Goal: Task Accomplishment & Management: Manage account settings

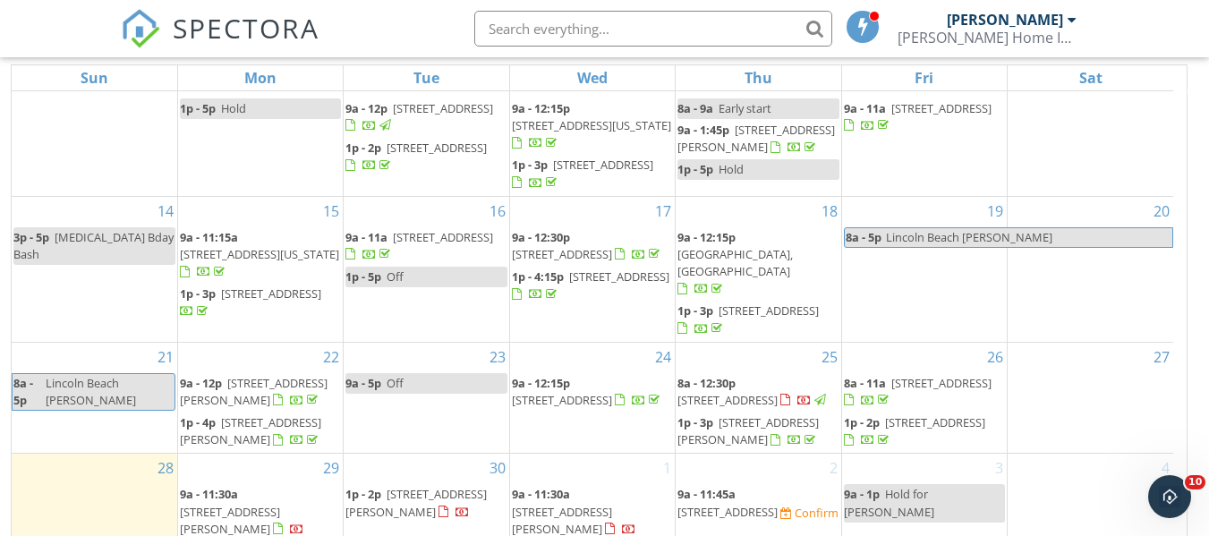
click at [778, 392] on span "803 NE Laurelhurst Pl , Portland 97232" at bounding box center [727, 400] width 100 height 16
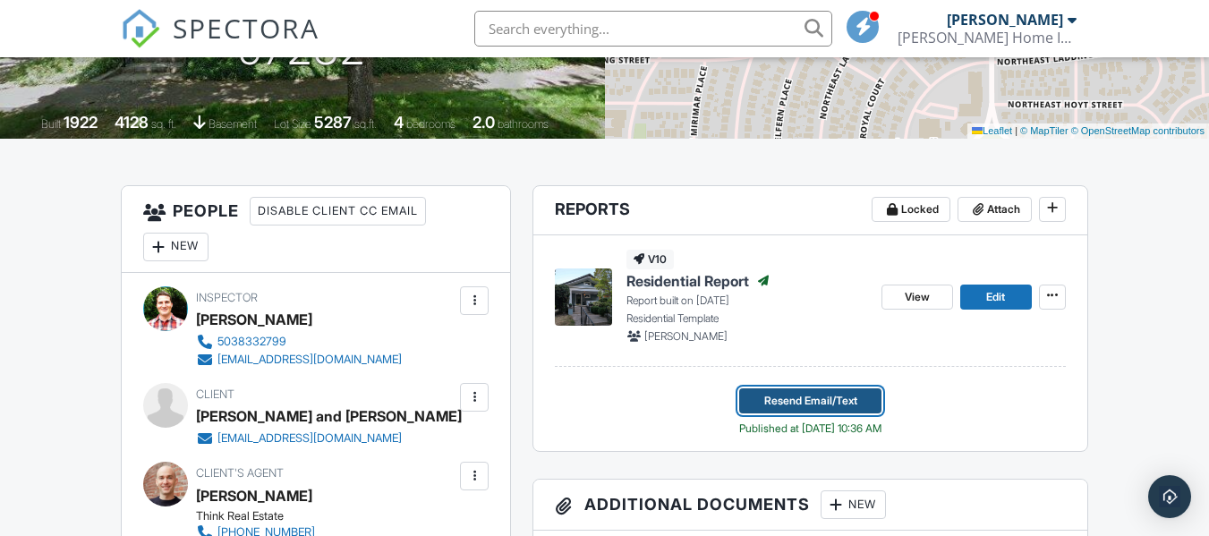
click at [863, 396] on button "Resend Email/Text" at bounding box center [810, 400] width 142 height 25
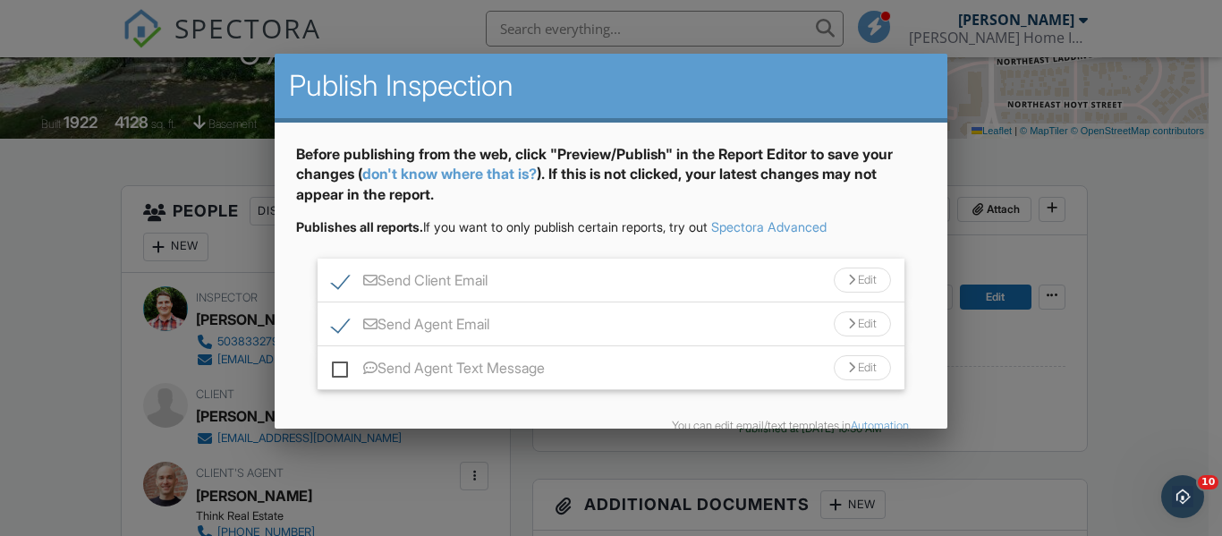
click at [343, 326] on label "Send Agent Email" at bounding box center [411, 327] width 158 height 22
checkbox input "false"
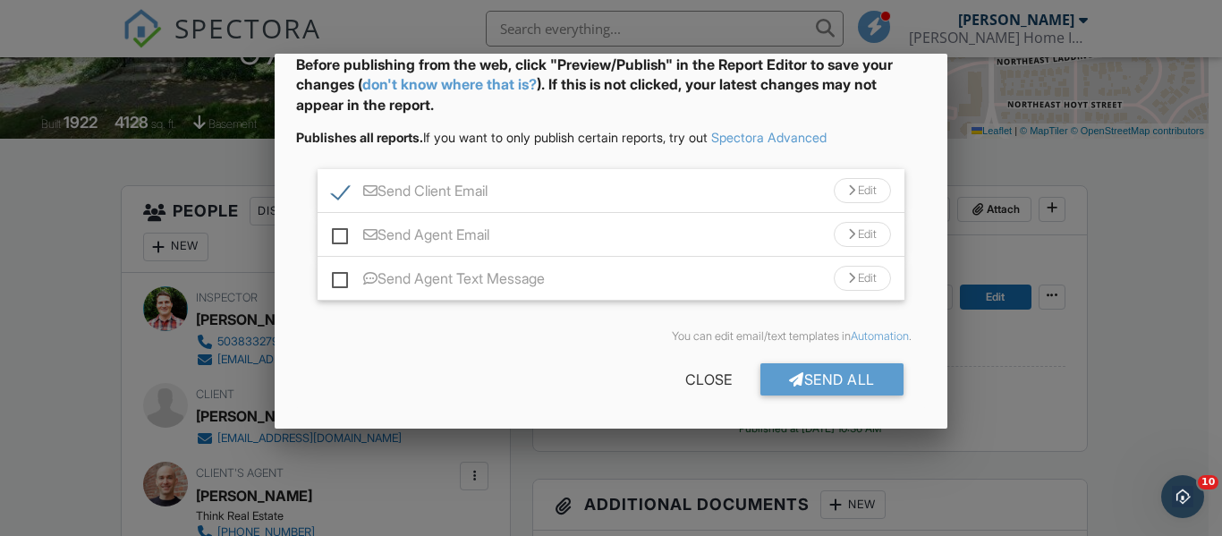
scroll to position [90, 0]
click at [835, 381] on div "Send All" at bounding box center [832, 378] width 143 height 32
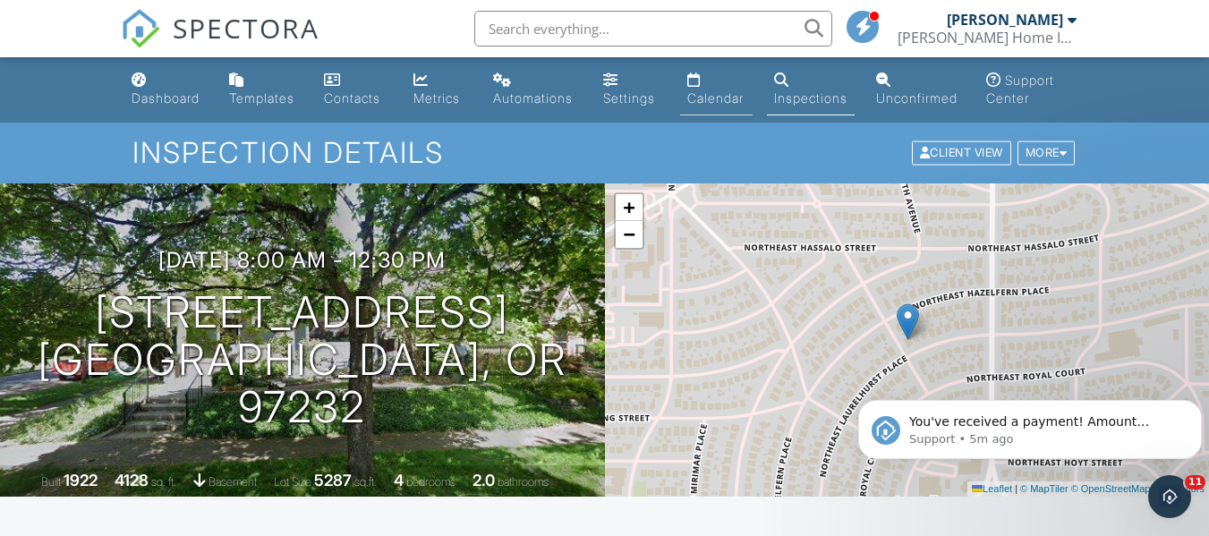
click at [703, 109] on link "Calendar" at bounding box center [716, 89] width 72 height 51
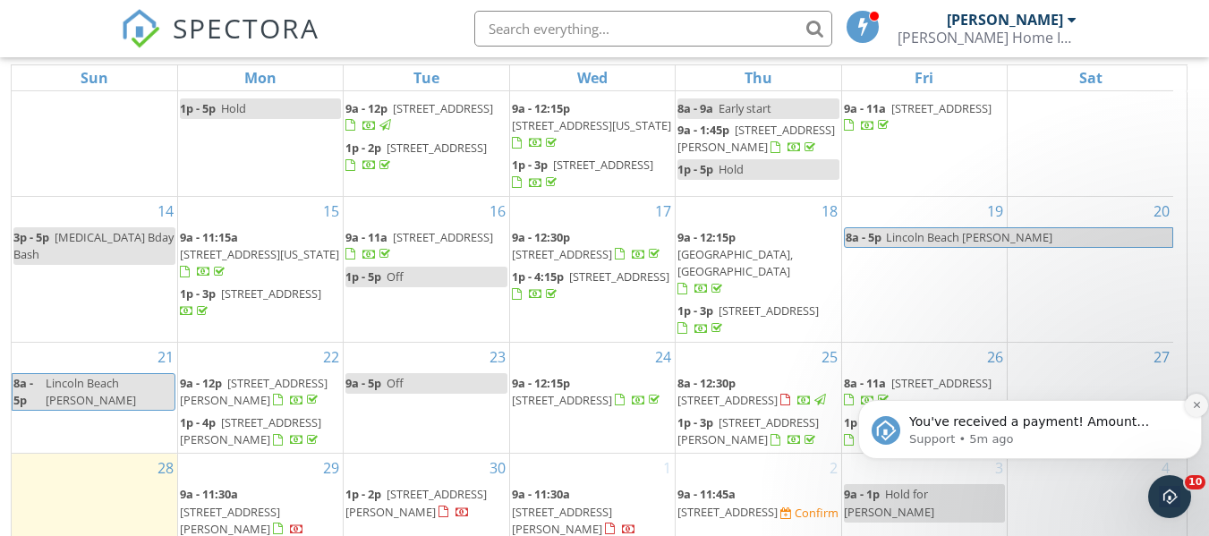
click at [1196, 405] on icon "Dismiss notification" at bounding box center [1197, 405] width 10 height 10
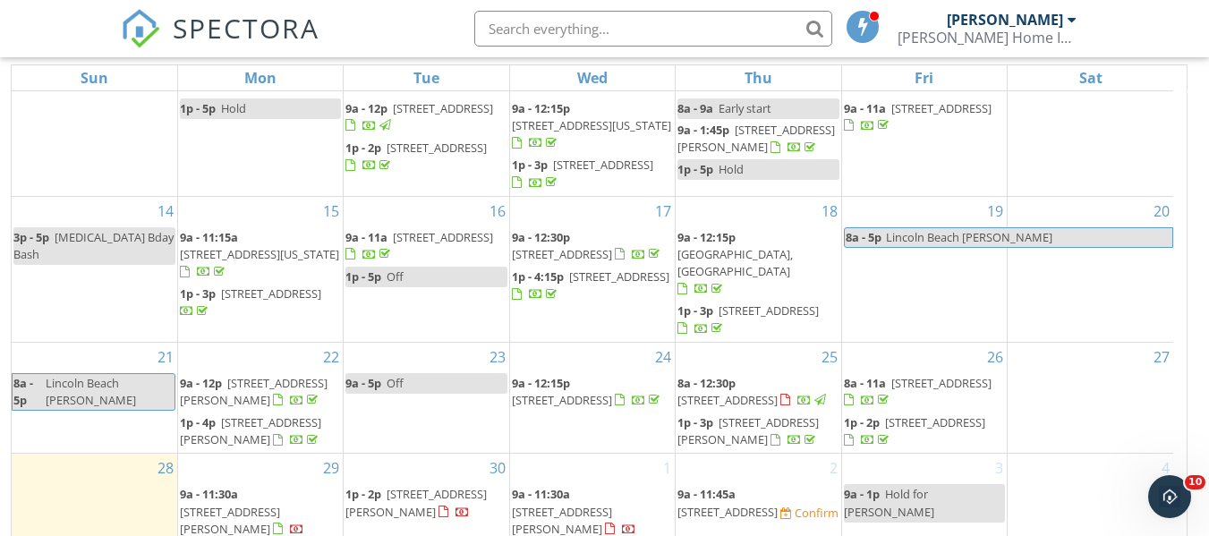
click at [743, 504] on span "[STREET_ADDRESS]" at bounding box center [727, 512] width 100 height 16
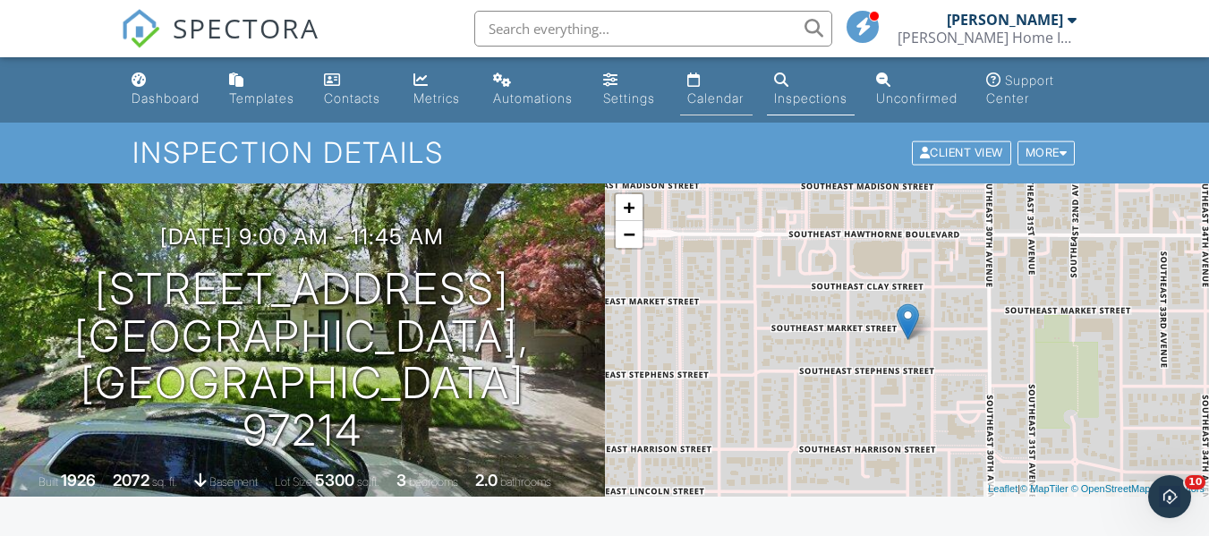
click at [731, 107] on link "Calendar" at bounding box center [716, 89] width 72 height 51
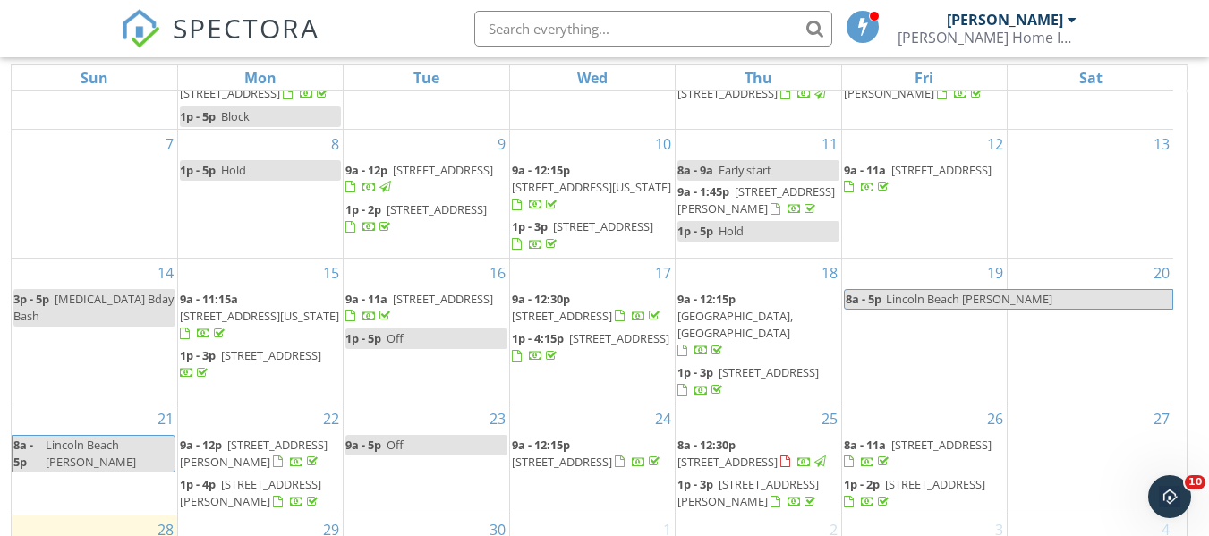
scroll to position [121, 0]
